Goal: Task Accomplishment & Management: Use online tool/utility

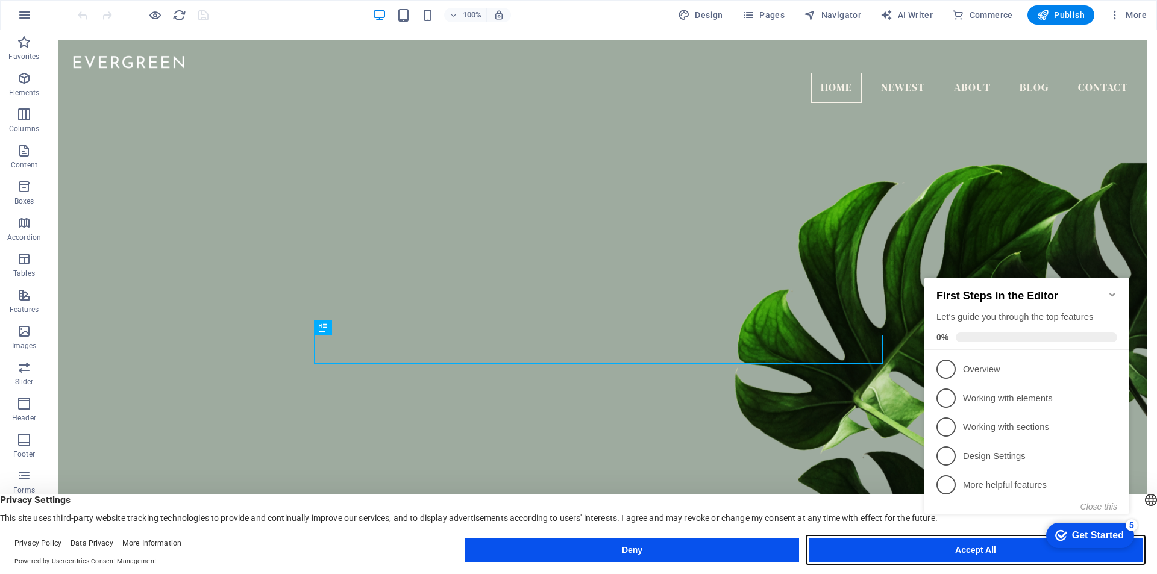
click at [862, 551] on button "Accept All" at bounding box center [976, 550] width 334 height 24
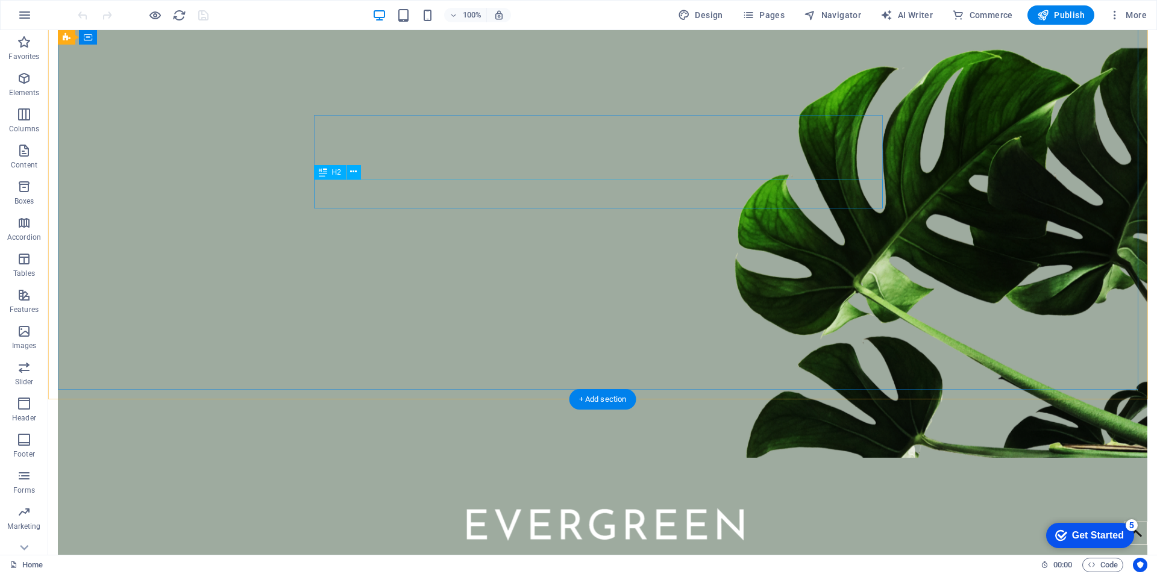
scroll to position [121, 0]
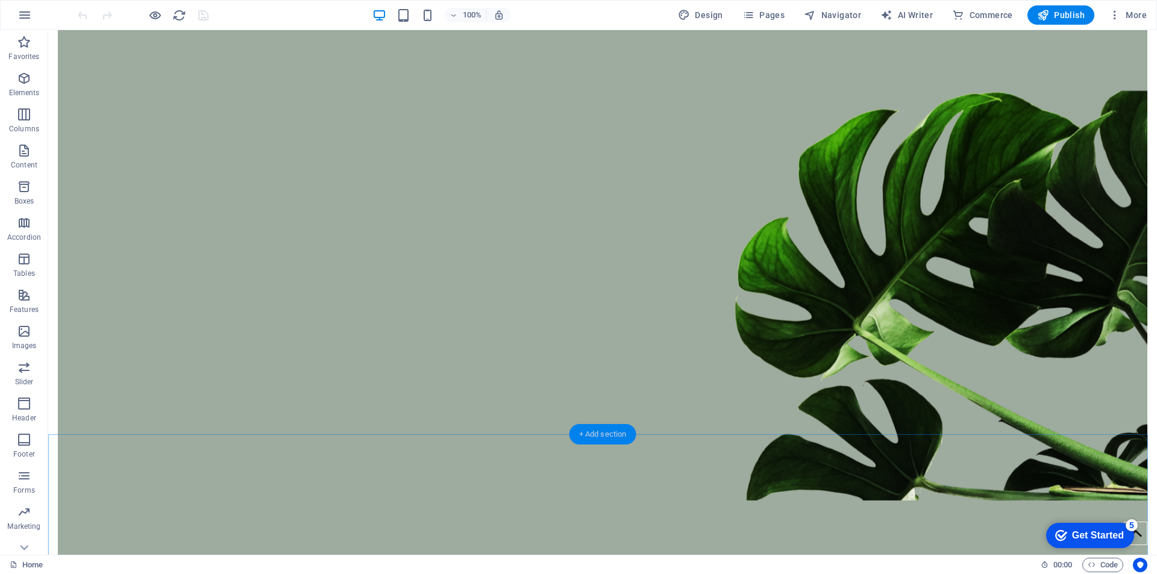
click at [589, 436] on div "+ Add section" at bounding box center [603, 434] width 67 height 20
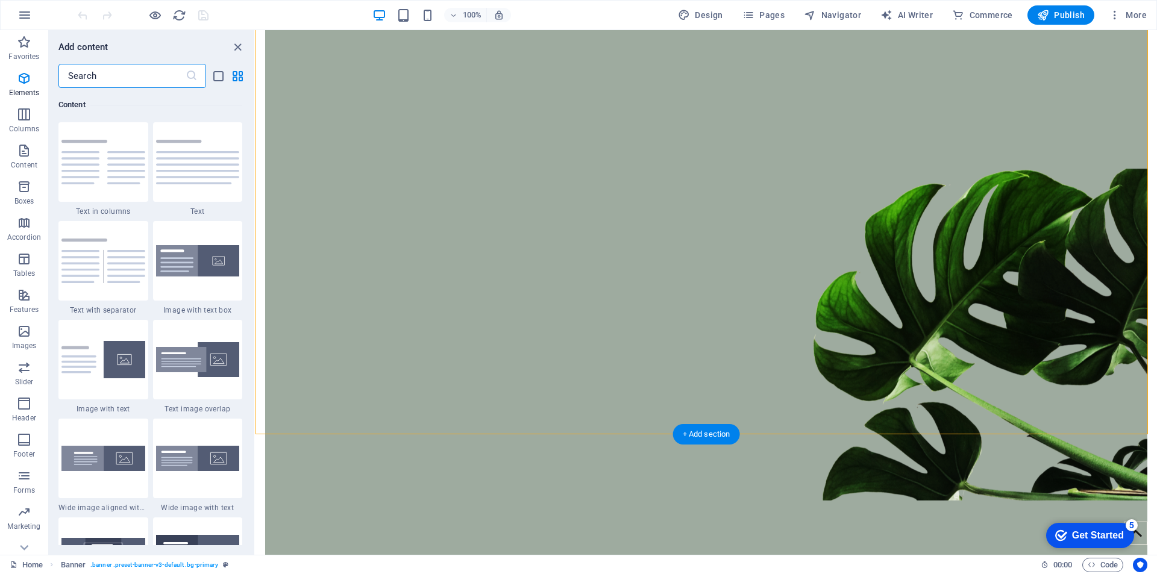
scroll to position [2109, 0]
click at [86, 151] on img at bounding box center [103, 162] width 84 height 45
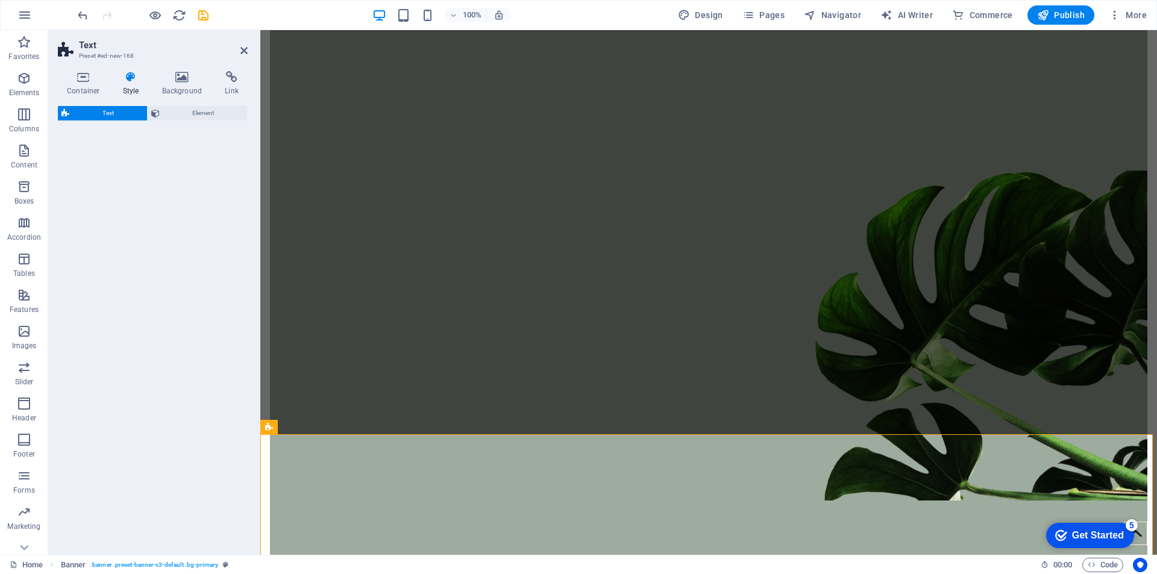
select select "rem"
select select "preset-text-v2-columns"
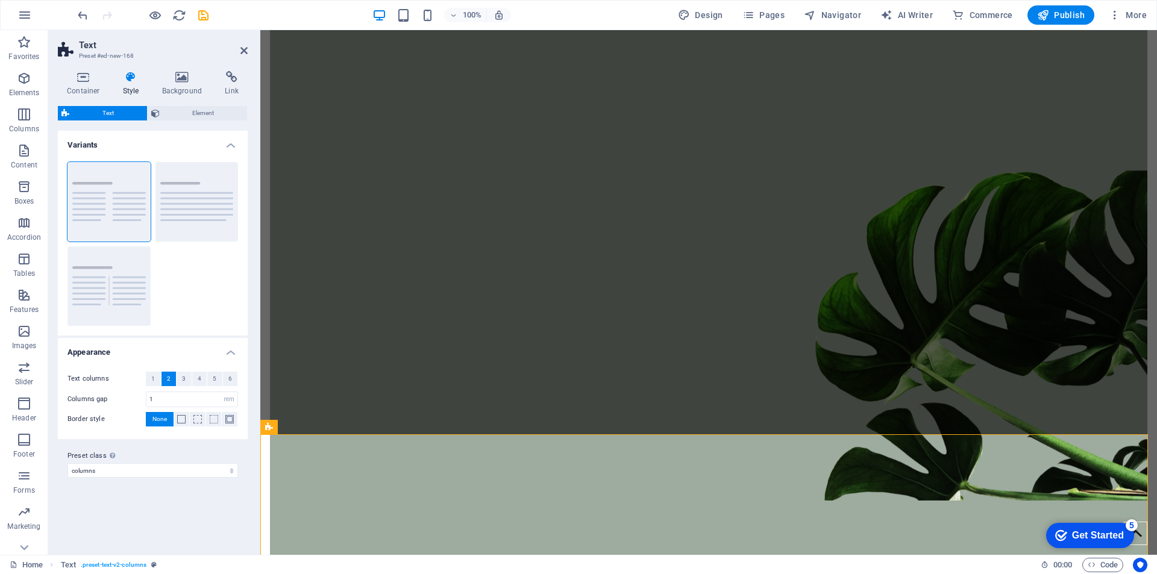
click at [1080, 526] on div "checkmark Get Started 5" at bounding box center [1090, 535] width 88 height 25
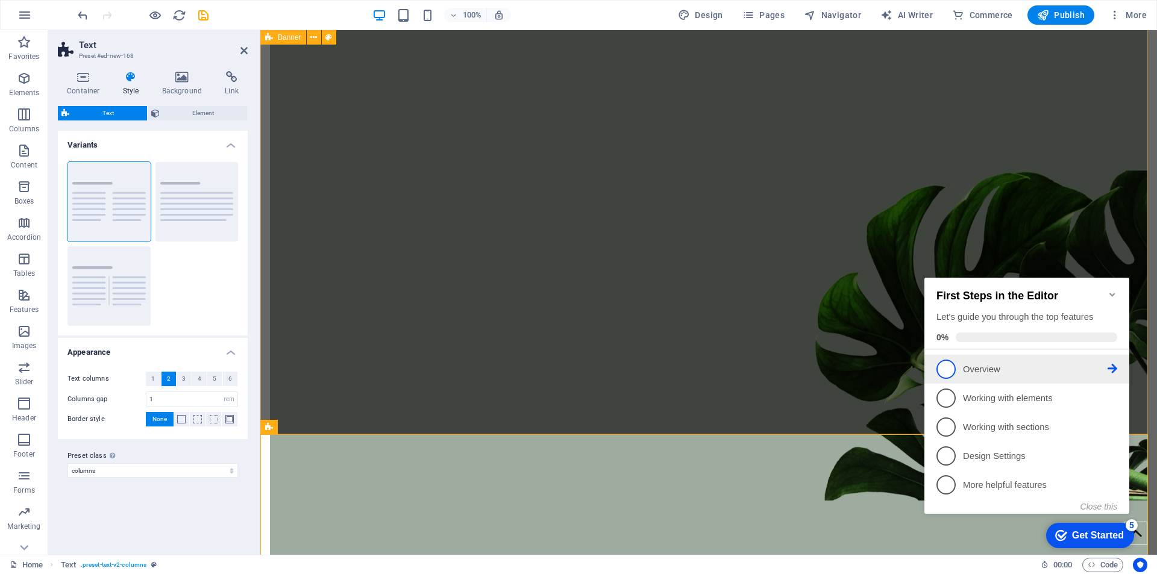
click at [950, 370] on span "1" at bounding box center [946, 369] width 19 height 19
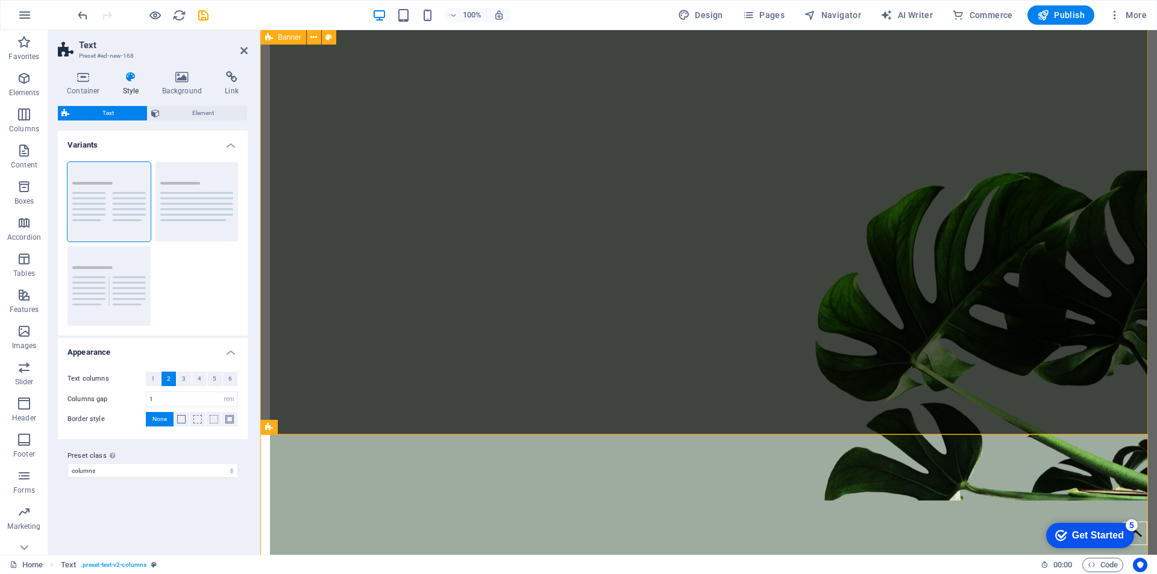
scroll to position [0, 0]
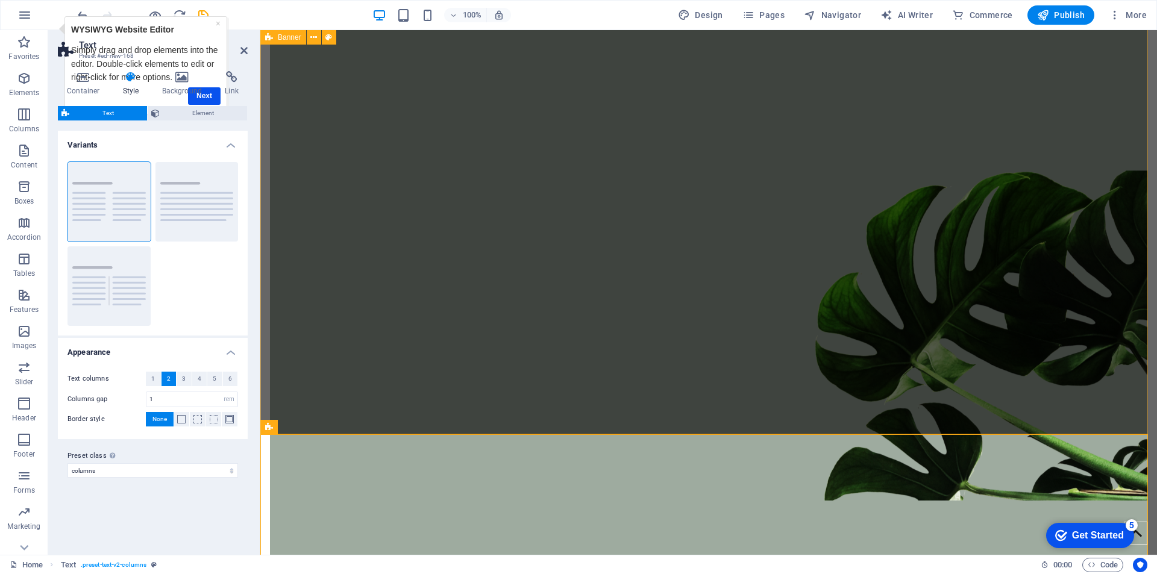
click at [1073, 525] on div "checkmark Get Started 5" at bounding box center [1090, 535] width 88 height 25
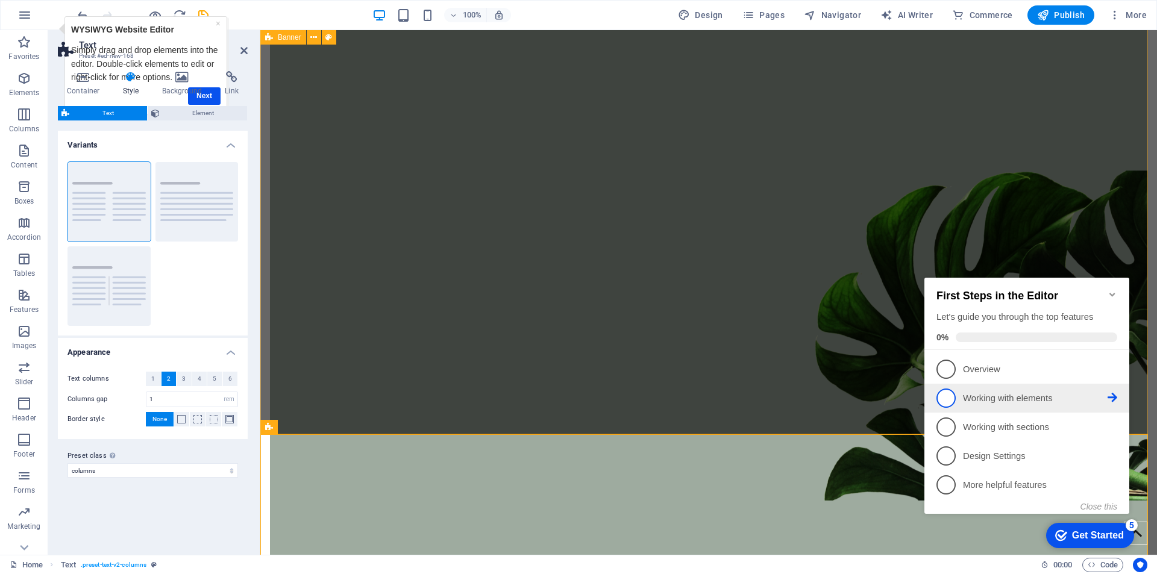
click at [999, 404] on link "2 Working with elements - incomplete" at bounding box center [1027, 398] width 181 height 19
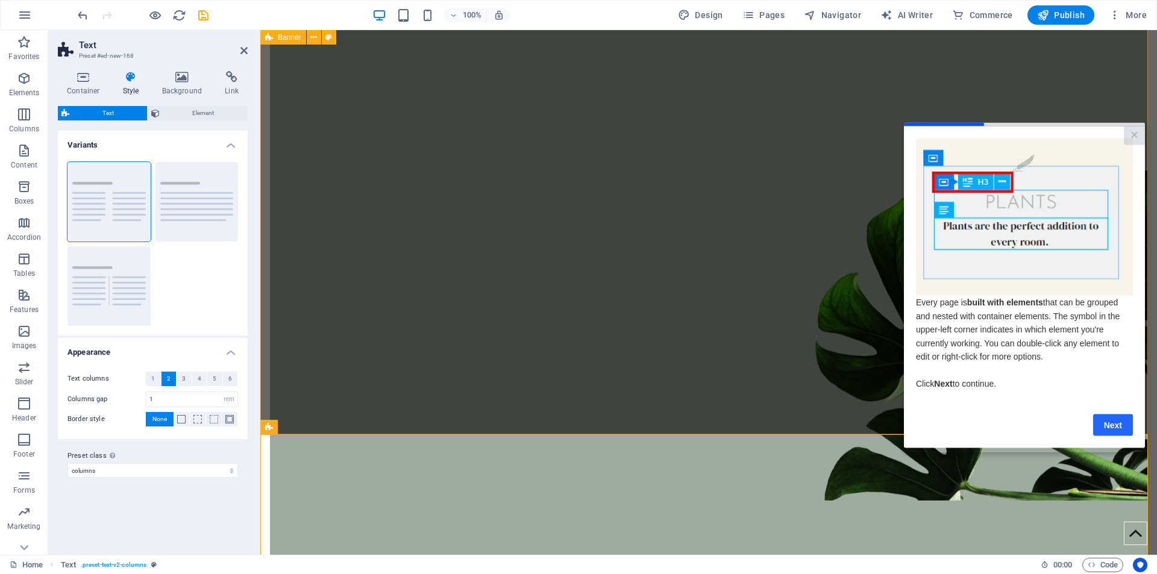
click at [1118, 436] on link "Next" at bounding box center [1113, 425] width 40 height 22
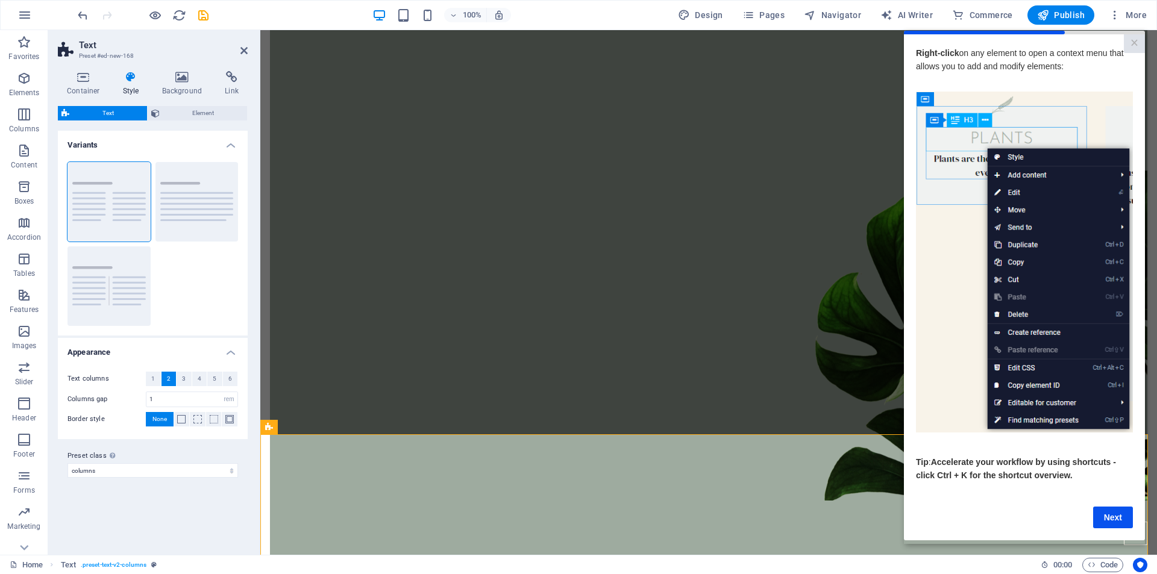
click at [678, 295] on figure at bounding box center [709, 259] width 878 height 484
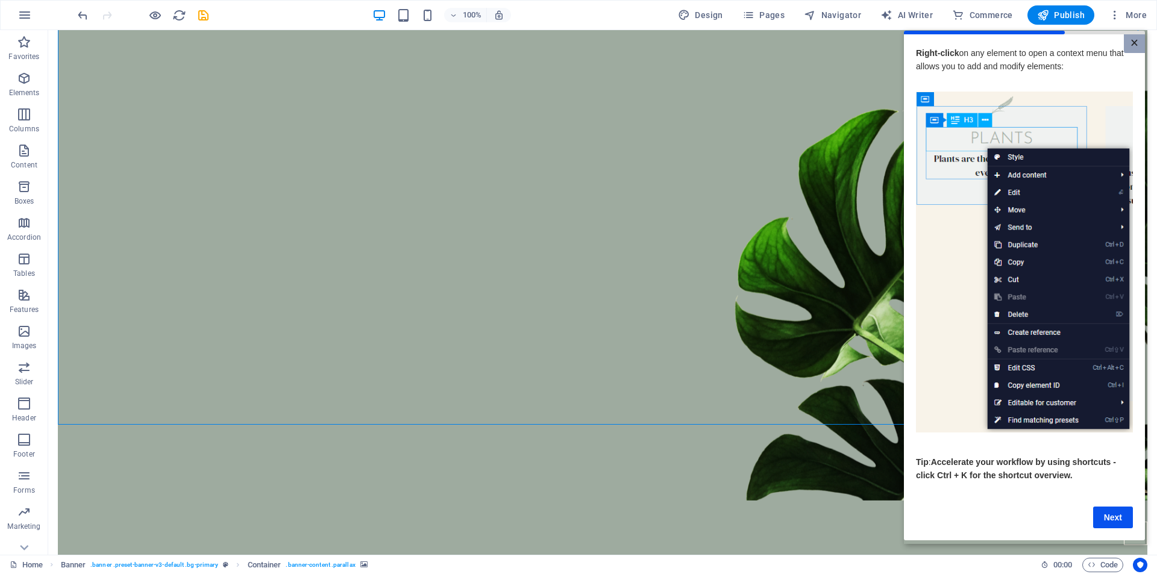
click at [1130, 40] on link "×" at bounding box center [1134, 43] width 21 height 19
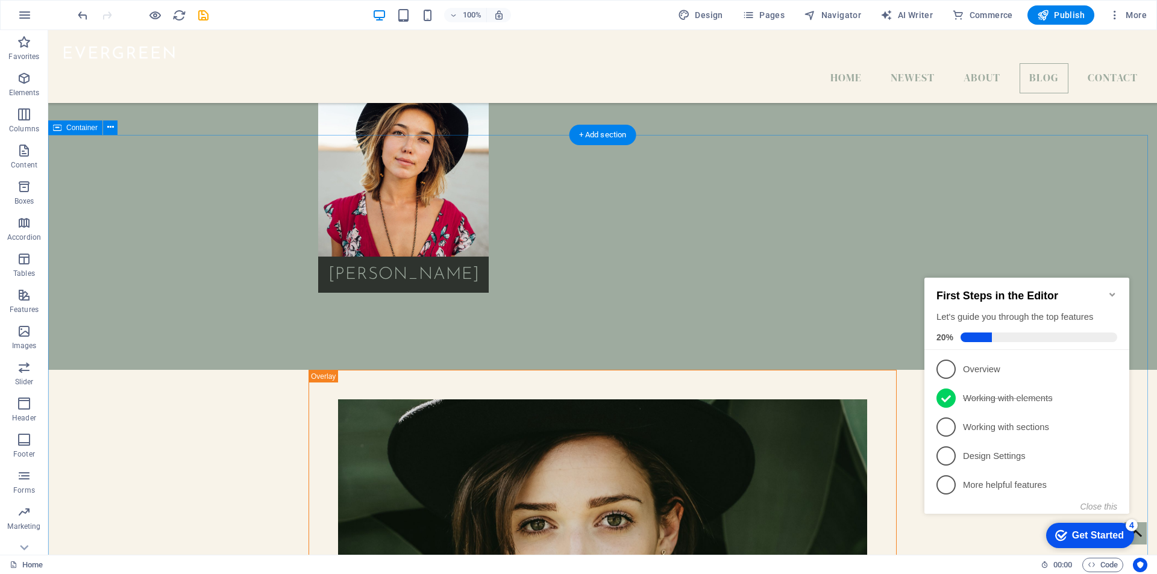
scroll to position [2833, 0]
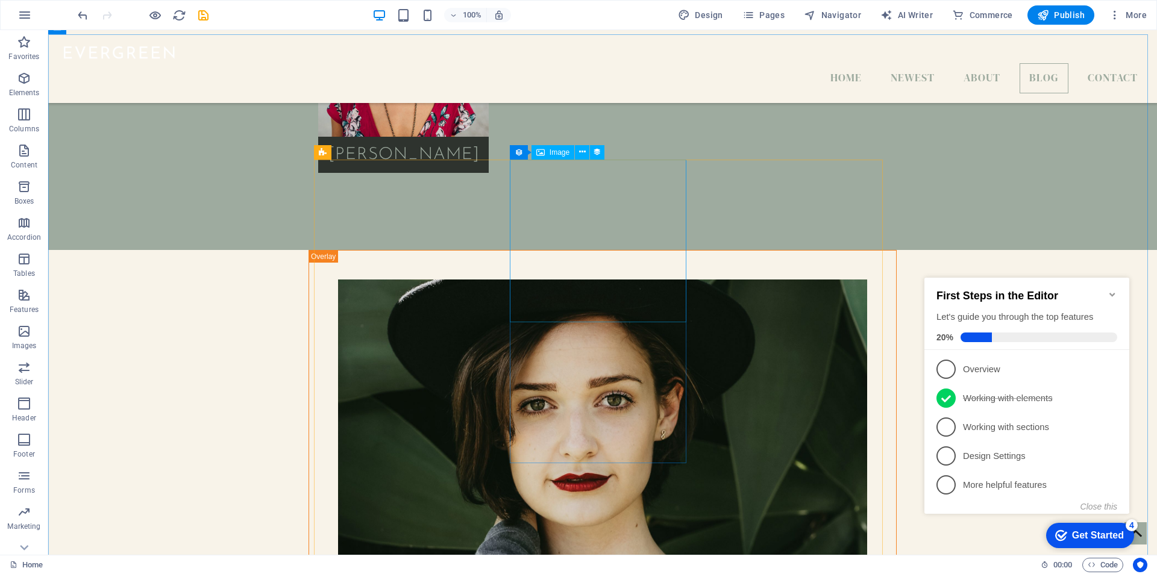
click at [551, 151] on span "Image" at bounding box center [560, 152] width 20 height 7
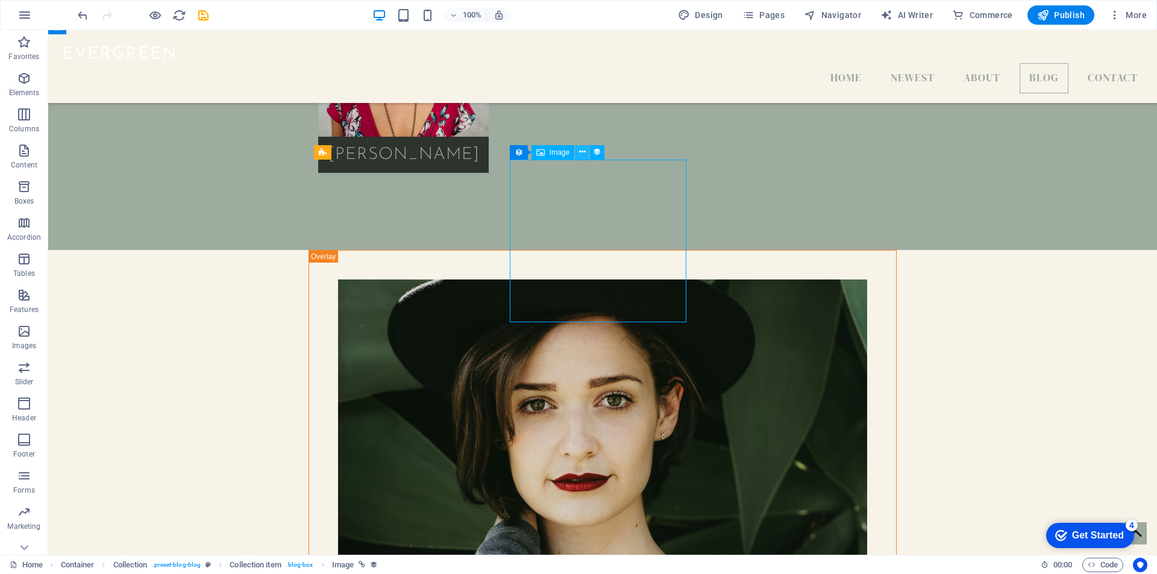
click at [580, 149] on icon at bounding box center [582, 152] width 7 height 13
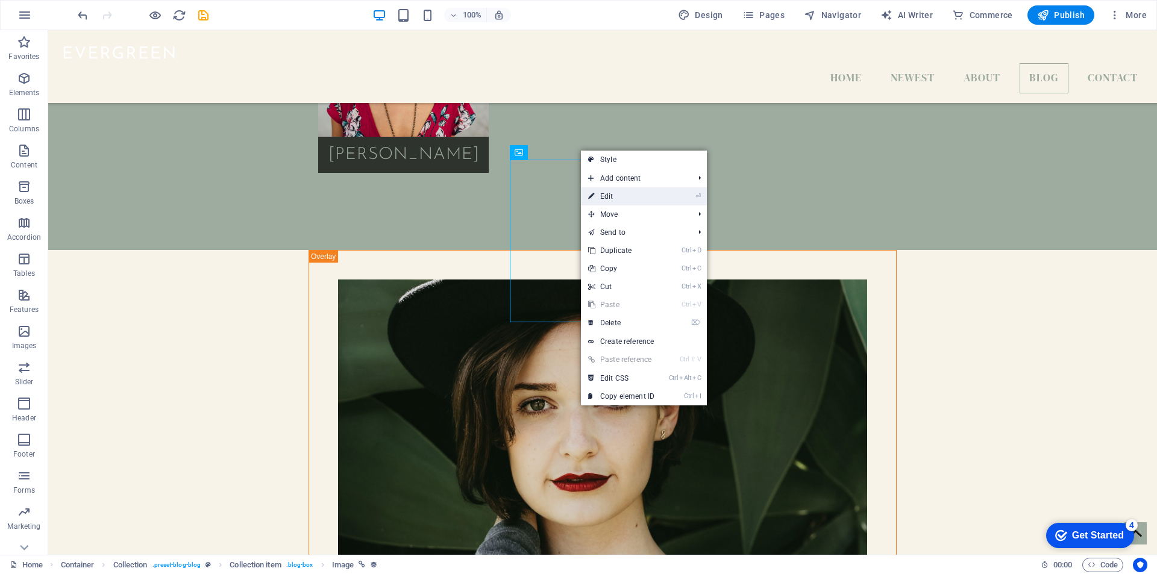
click at [661, 193] on link "⏎ Edit" at bounding box center [621, 196] width 81 height 18
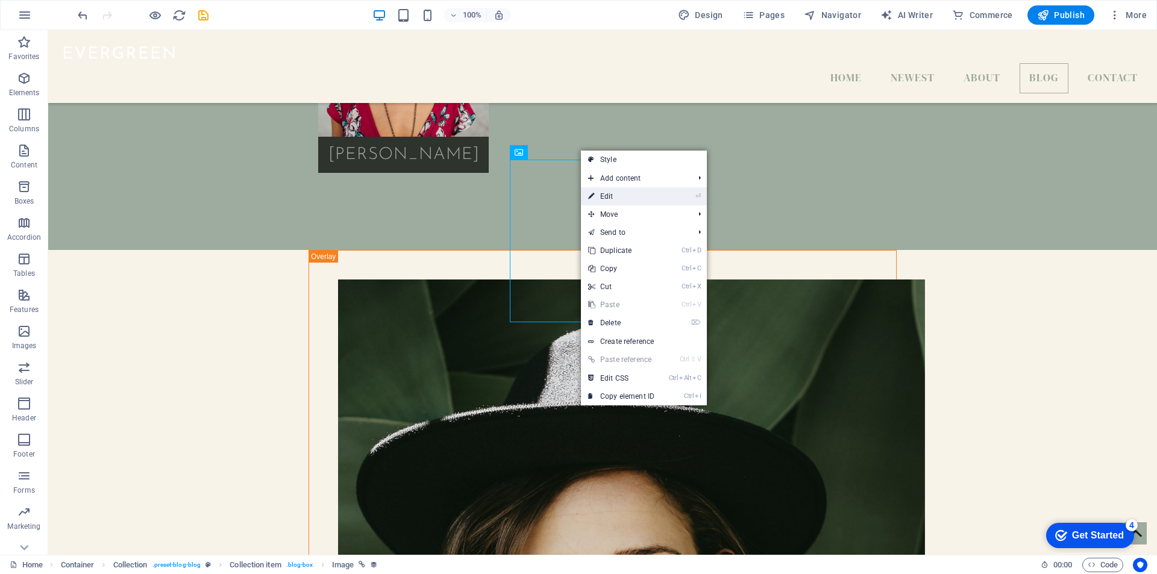
select select "%"
select select "px"
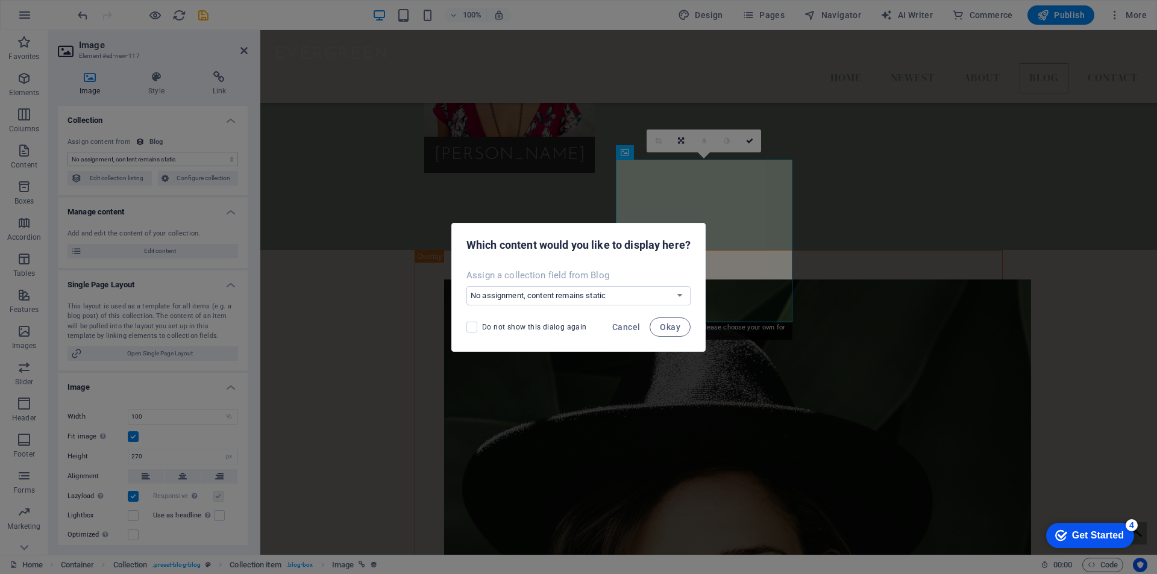
select select "image"
click at [682, 330] on button "Okay" at bounding box center [670, 327] width 41 height 19
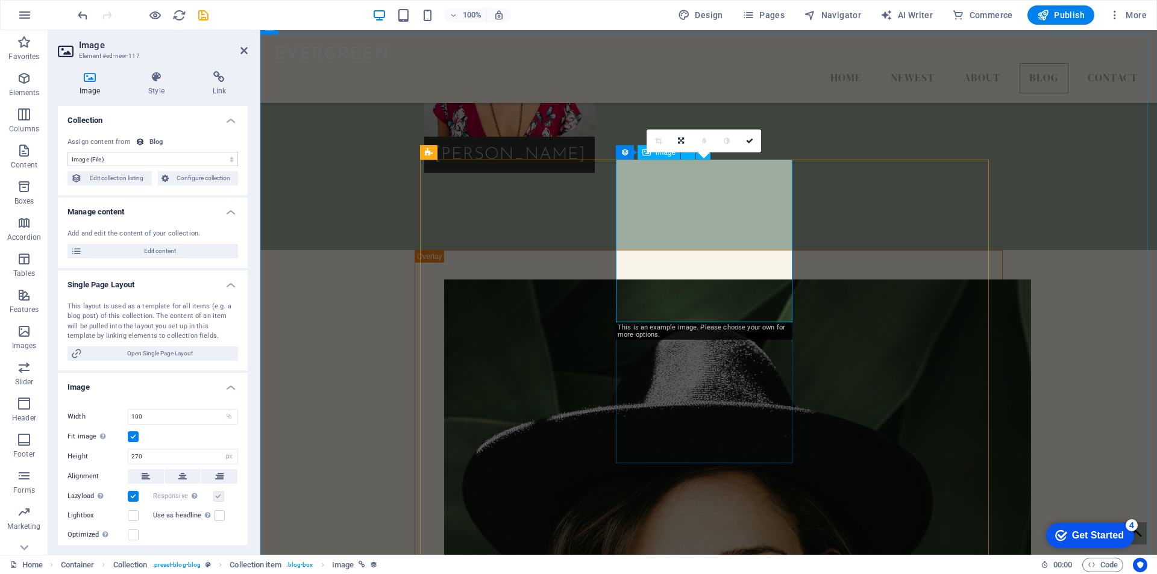
drag, startPoint x: 746, startPoint y: 139, endPoint x: 674, endPoint y: 96, distance: 84.3
click at [746, 139] on icon at bounding box center [749, 140] width 7 height 7
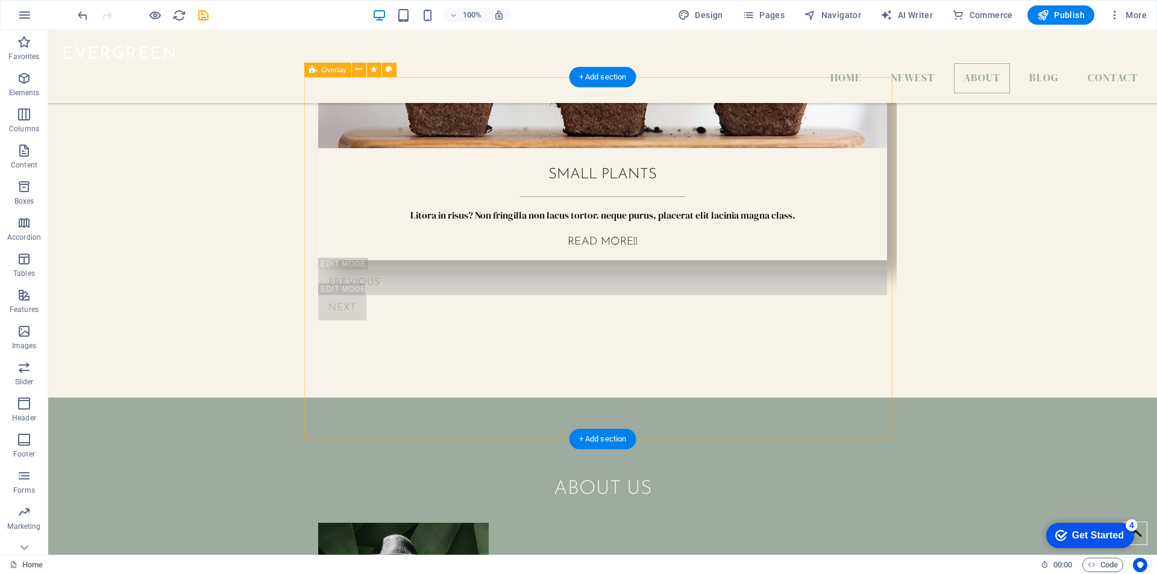
scroll to position [1627, 0]
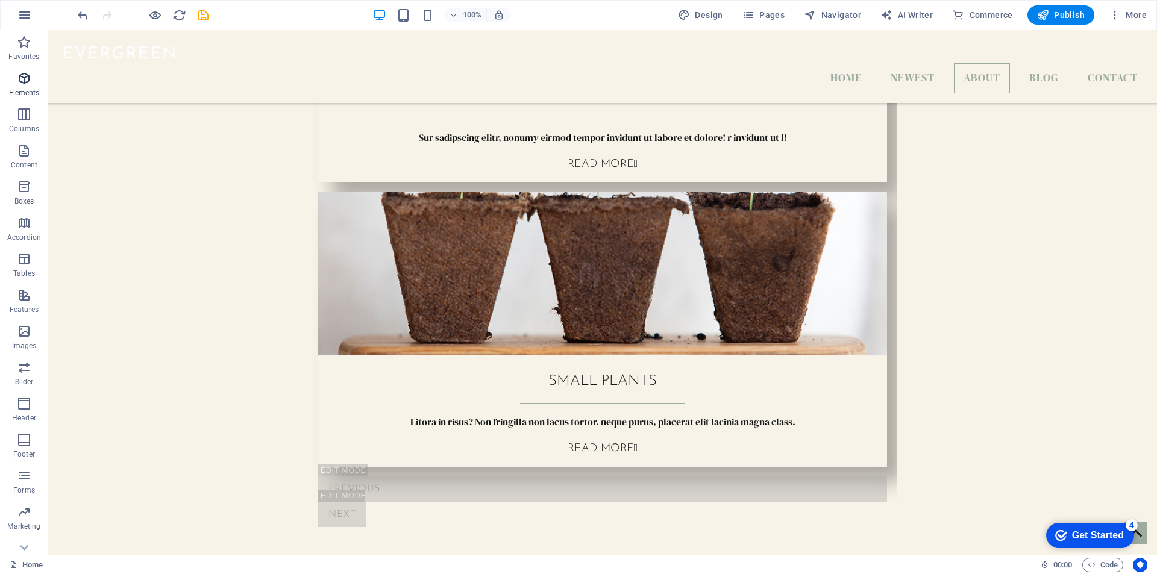
click at [31, 89] on p "Elements" at bounding box center [24, 93] width 31 height 10
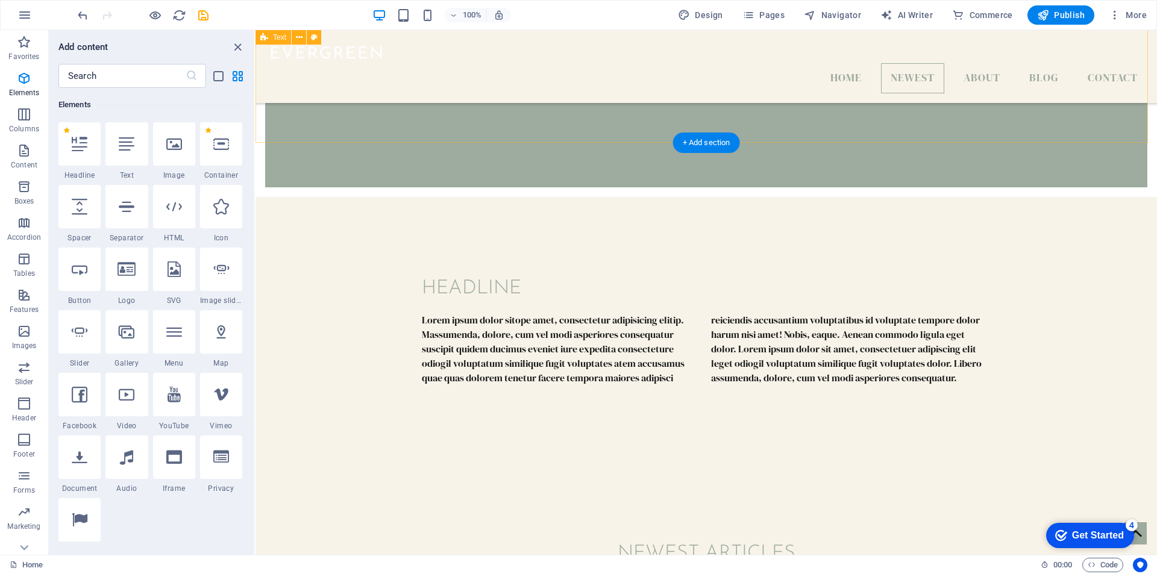
scroll to position [723, 0]
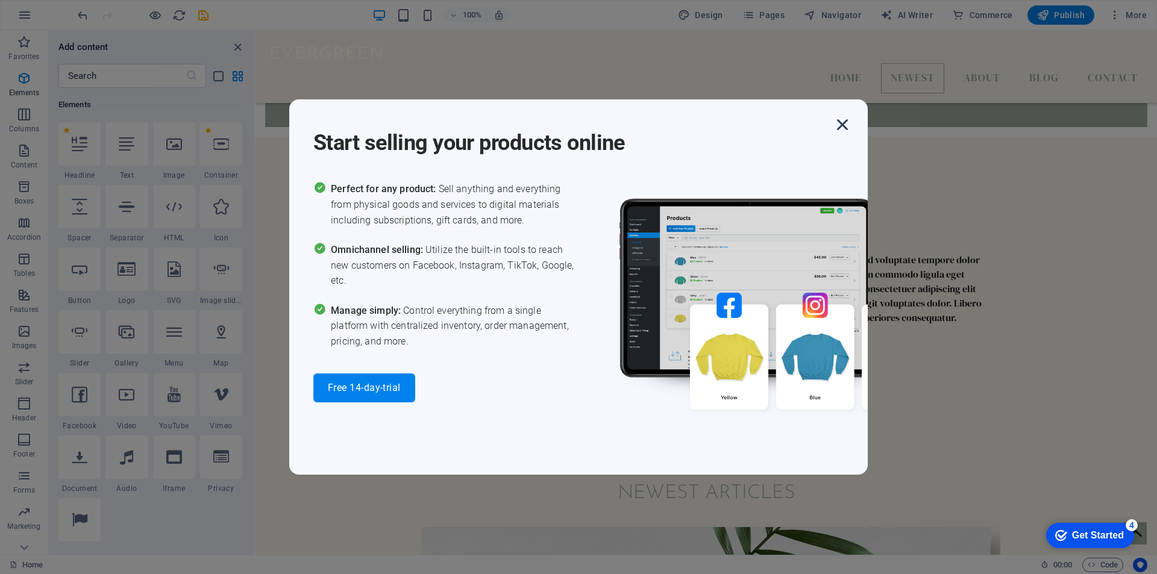
click at [845, 124] on icon "button" at bounding box center [843, 125] width 22 height 22
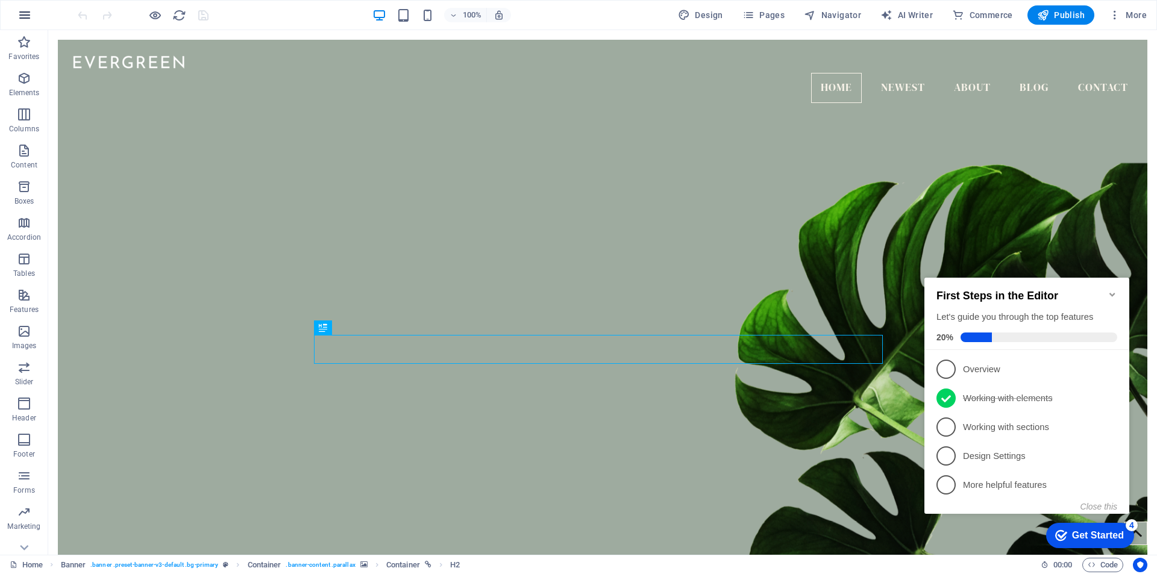
click at [24, 16] on icon "button" at bounding box center [24, 15] width 14 height 14
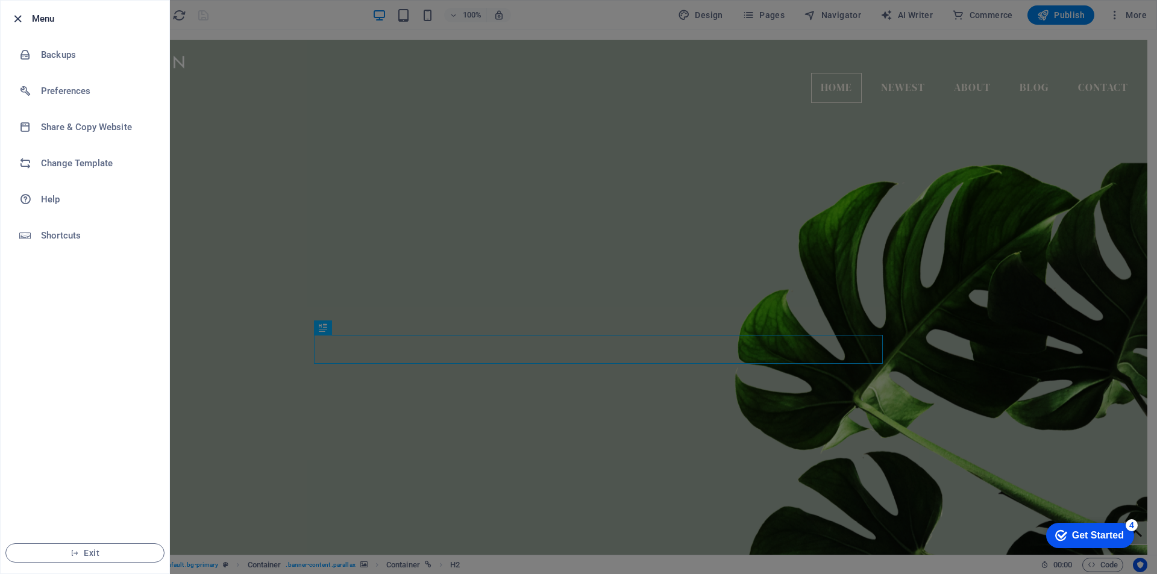
click at [16, 17] on icon "button" at bounding box center [18, 19] width 14 height 14
